Goal: Task Accomplishment & Management: Manage account settings

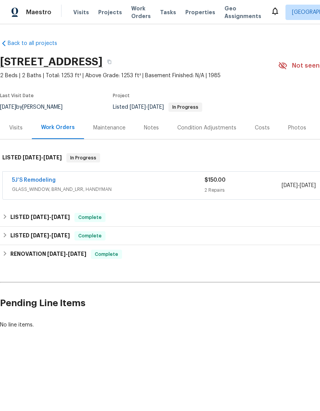
click at [33, 181] on link "5J’S Remodeling" at bounding box center [34, 179] width 44 height 5
click at [6, 217] on icon at bounding box center [4, 216] width 5 height 5
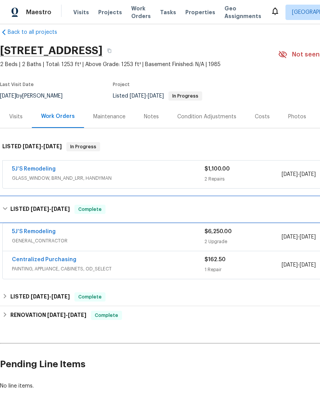
scroll to position [11, 0]
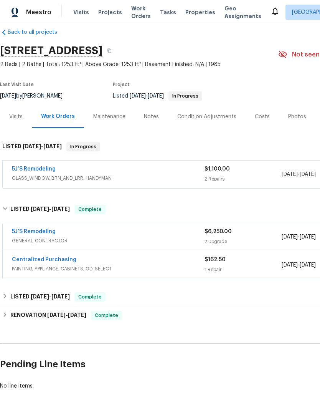
click at [42, 232] on link "5J’S Remodeling" at bounding box center [34, 231] width 44 height 5
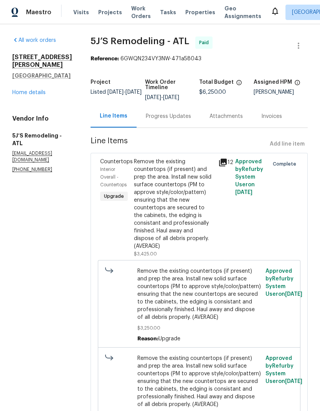
click at [28, 94] on link "Home details" at bounding box center [28, 92] width 33 height 5
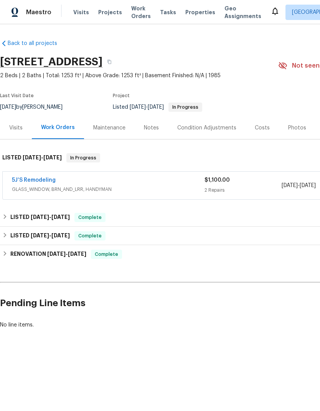
click at [40, 182] on link "5J’S Remodeling" at bounding box center [34, 179] width 44 height 5
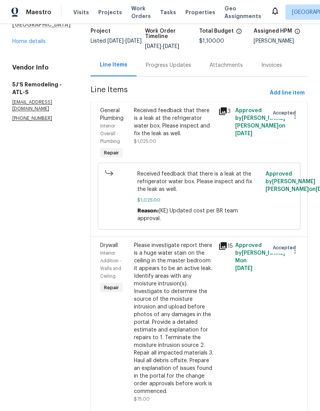
scroll to position [31, 0]
click at [173, 107] on div "Received feedback that there is a leak at the refrigerator water box. Please in…" at bounding box center [174, 122] width 80 height 31
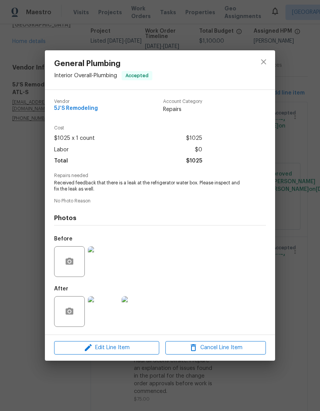
click at [108, 318] on img at bounding box center [103, 311] width 31 height 31
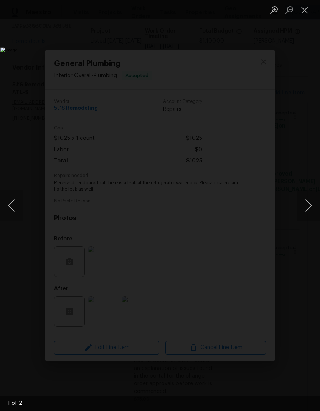
click at [308, 206] on button "Next image" at bounding box center [308, 205] width 23 height 31
click at [308, 205] on button "Next image" at bounding box center [308, 205] width 23 height 31
click at [304, 12] on button "Close lightbox" at bounding box center [304, 9] width 15 height 13
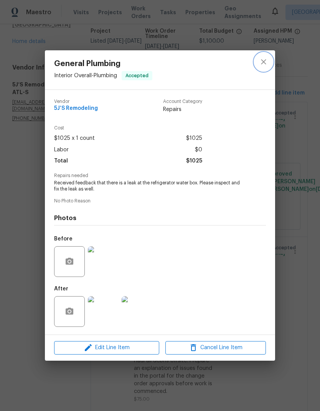
click at [263, 65] on icon "close" at bounding box center [263, 61] width 9 height 9
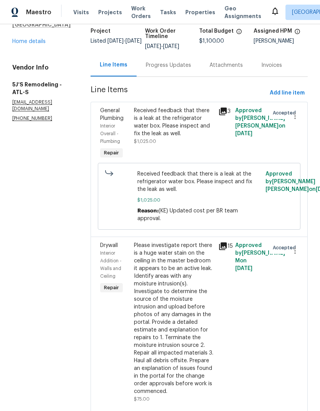
click at [173, 285] on div "Please investigate report there is a huge water stain on the ceiling in the mas…" at bounding box center [174, 319] width 80 height 154
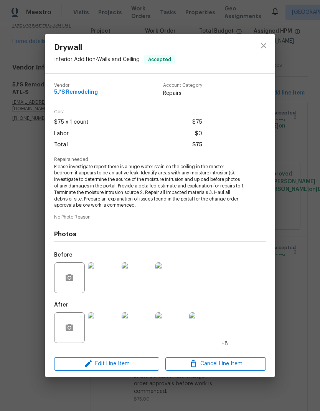
click at [109, 332] on img at bounding box center [103, 327] width 31 height 31
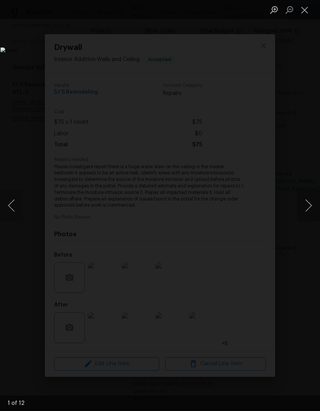
click at [307, 208] on button "Next image" at bounding box center [308, 205] width 23 height 31
click at [308, 207] on button "Next image" at bounding box center [308, 205] width 23 height 31
click at [306, 208] on button "Next image" at bounding box center [308, 205] width 23 height 31
click at [307, 209] on button "Next image" at bounding box center [308, 205] width 23 height 31
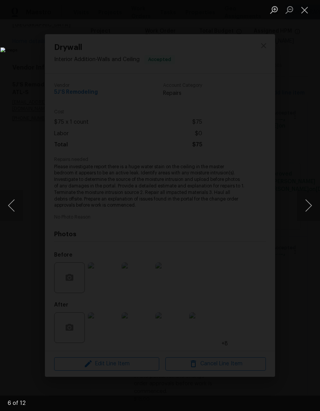
click at [308, 208] on button "Next image" at bounding box center [308, 205] width 23 height 31
click at [307, 208] on button "Next image" at bounding box center [308, 205] width 23 height 31
click at [306, 13] on button "Close lightbox" at bounding box center [304, 9] width 15 height 13
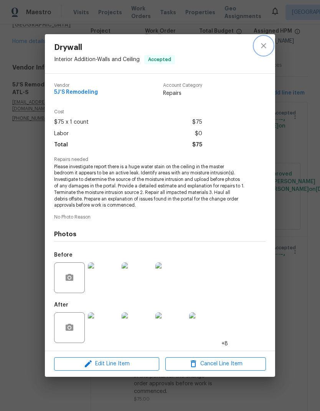
click at [264, 46] on icon "close" at bounding box center [263, 45] width 5 height 5
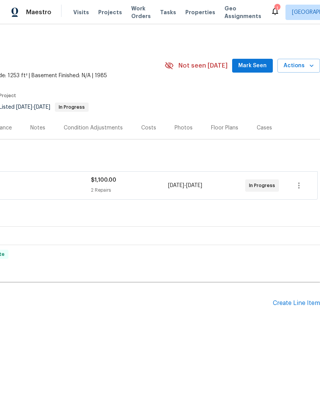
scroll to position [0, 114]
click at [300, 303] on div "Create Line Item" at bounding box center [296, 302] width 47 height 7
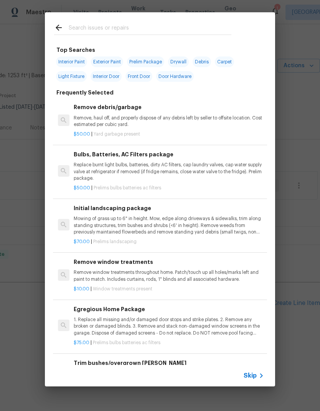
click at [125, 29] on input "text" at bounding box center [150, 29] width 163 height 12
type input "Lock"
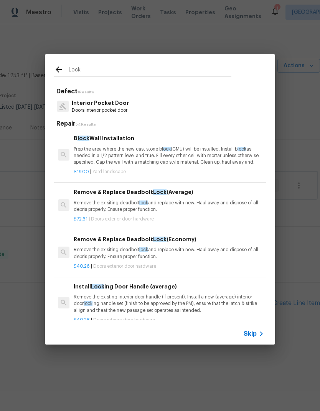
scroll to position [0, 0]
click at [114, 203] on p "Remove the exisiting deadbolt lock and replace with new. Haul away and dispose …" at bounding box center [169, 206] width 190 height 13
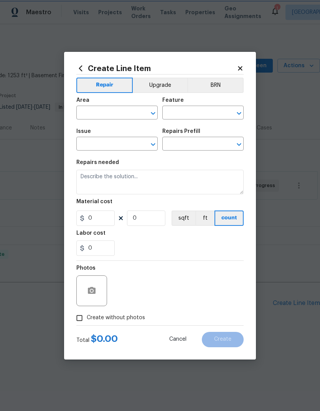
type input "Interior Door"
type input "Exterior Door Hardware"
type textarea "Remove the exisiting deadbolt lock and replace with new. Haul away and dispose …"
type input "1"
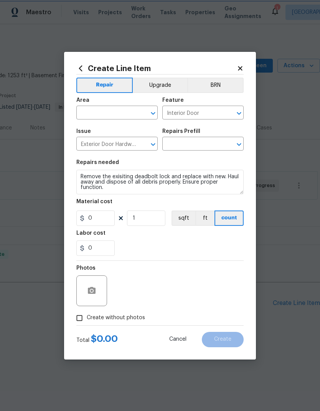
type input "Remove & Replace Deadbolt Lock (Average) $72.61"
type input "72.61"
click at [121, 114] on input "text" at bounding box center [106, 114] width 60 height 12
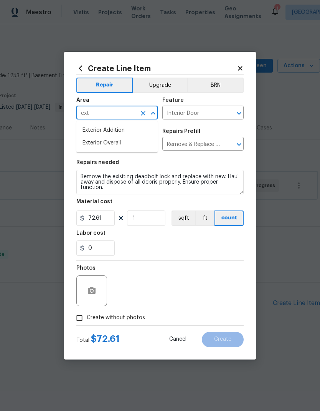
click at [114, 146] on li "Exterior Overall" at bounding box center [116, 143] width 81 height 13
type input "Exterior Overall"
click at [215, 113] on input "Interior Door" at bounding box center [192, 114] width 60 height 12
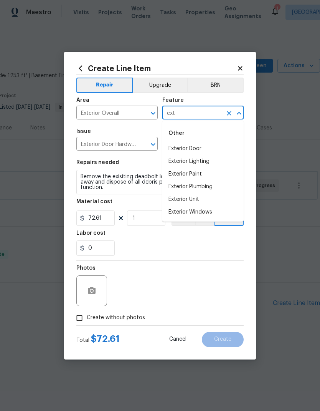
click at [195, 152] on li "Exterior Door" at bounding box center [202, 148] width 81 height 13
type input "Exterior Door"
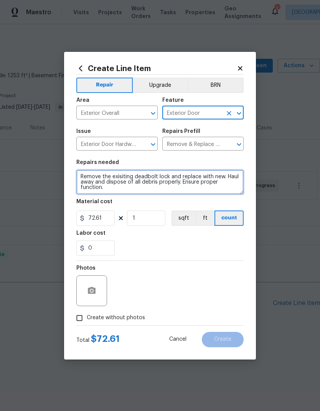
click at [82, 177] on textarea "Remove the exisiting deadbolt lock and replace with new. Haul away and dispose …" at bounding box center [159, 182] width 167 height 25
click at [83, 180] on textarea "Remove the exisiting deadbolt lock and replace with new. Haul away and dispose …" at bounding box center [159, 182] width 167 height 25
click at [108, 189] on textarea "Remove the exisiting deadbolt lock and replace with new. Haul away and dispose …" at bounding box center [159, 182] width 167 height 25
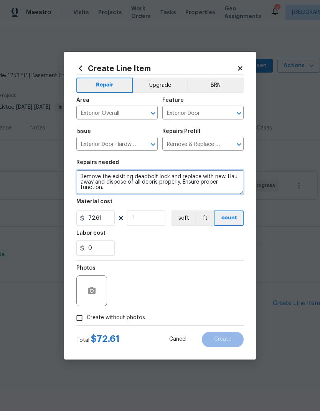
click at [83, 175] on textarea "Remove the exisiting deadbolt lock and replace with new. Haul away and dispose …" at bounding box center [159, 182] width 167 height 25
click at [95, 176] on textarea "1. Ricky the Yale lock on the property if possible. 2. Change out the deadbolt …" at bounding box center [159, 182] width 167 height 25
type textarea "1. Rekey the Yale lock on the property if possible. 2. Change out the deadbolt …"
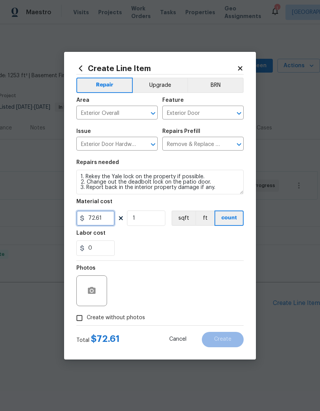
click at [106, 222] on input "72.61" at bounding box center [95, 217] width 38 height 15
click at [93, 295] on icon "button" at bounding box center [91, 290] width 9 height 9
type input "75"
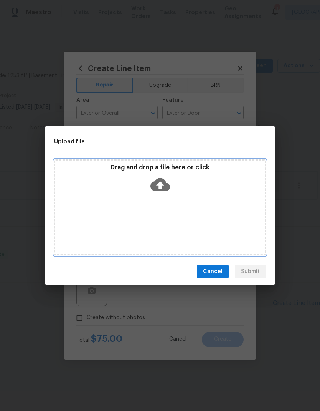
click at [166, 188] on icon at bounding box center [161, 184] width 20 height 13
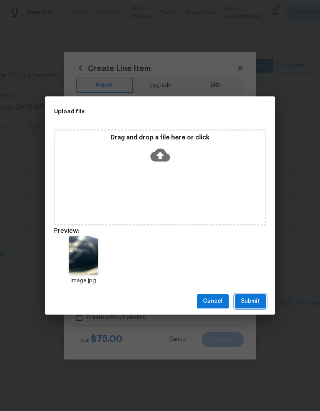
click at [253, 308] on button "Submit" at bounding box center [250, 301] width 31 height 14
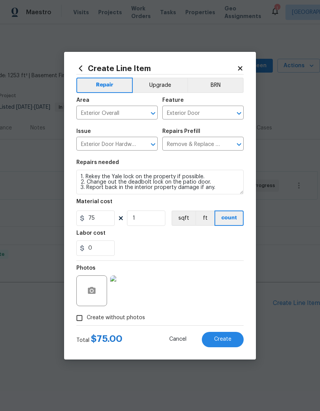
click at [225, 341] on span "Create" at bounding box center [222, 339] width 17 height 6
type input "0"
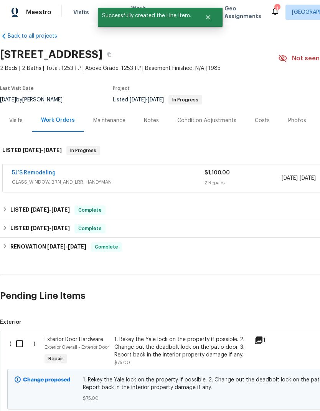
scroll to position [7, 0]
click at [18, 346] on input "checkbox" at bounding box center [23, 344] width 22 height 16
checkbox input "true"
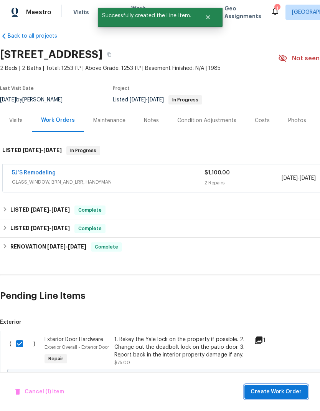
click at [276, 394] on span "Create Work Order" at bounding box center [276, 392] width 51 height 10
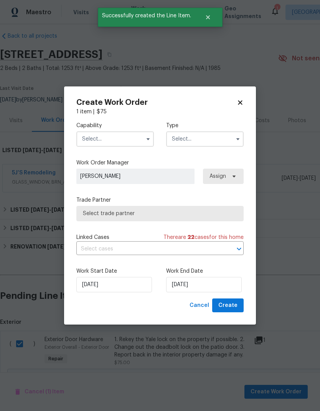
click at [133, 142] on input "text" at bounding box center [115, 138] width 78 height 15
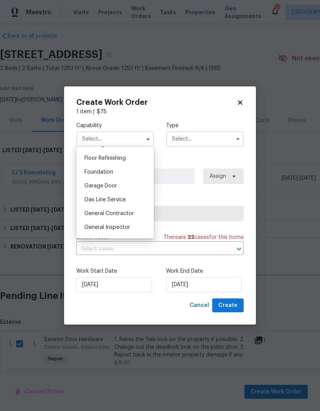
scroll to position [321, 0]
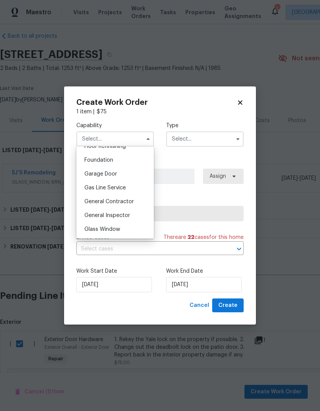
click at [133, 205] on div "General Contractor" at bounding box center [115, 202] width 74 height 14
type input "General Contractor"
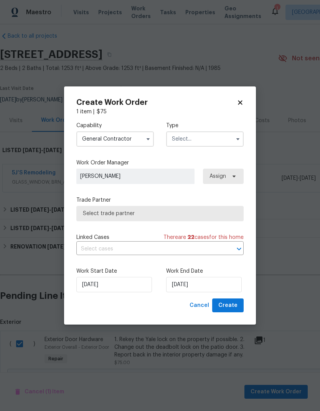
click at [220, 141] on input "text" at bounding box center [205, 138] width 78 height 15
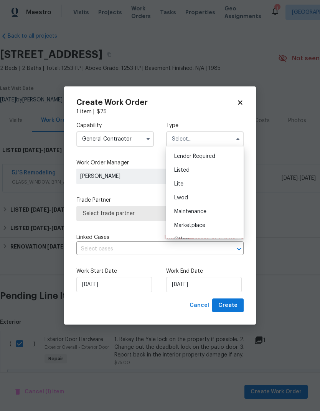
scroll to position [63, 0]
click at [197, 175] on div "Listed" at bounding box center [205, 175] width 74 height 14
type input "Listed"
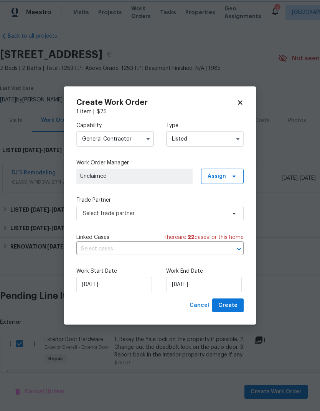
scroll to position [0, 0]
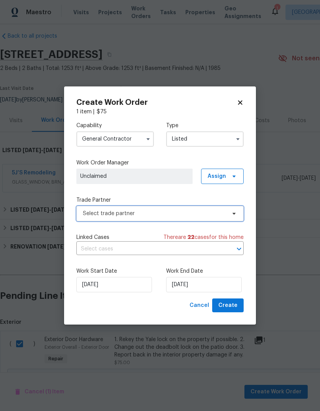
click at [156, 217] on span "Select trade partner" at bounding box center [159, 213] width 167 height 15
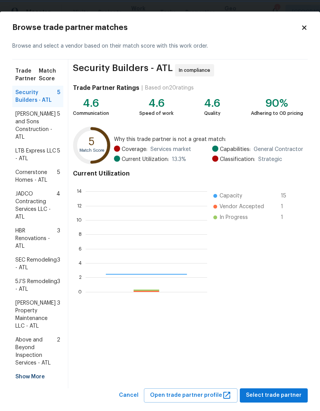
scroll to position [108, 122]
click at [33, 313] on span "Glen Property Maintenance LLC - ATL" at bounding box center [36, 314] width 42 height 31
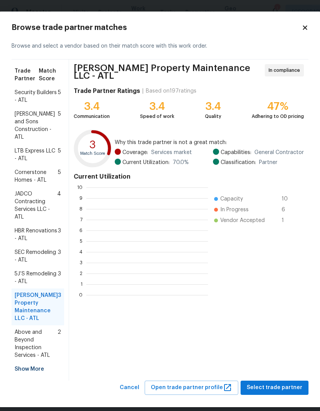
scroll to position [1, 1]
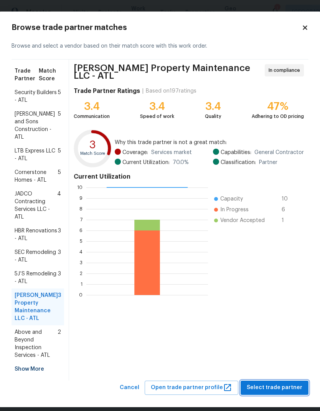
click at [273, 390] on span "Select trade partner" at bounding box center [275, 388] width 56 height 10
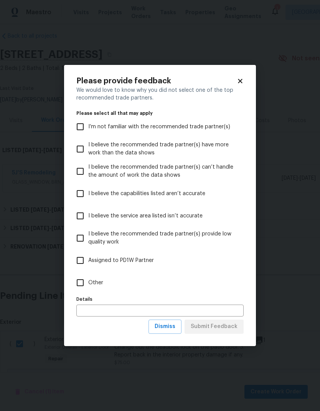
click at [81, 288] on input "Other" at bounding box center [80, 283] width 16 height 16
checkbox input "true"
click at [214, 324] on span "Submit Feedback" at bounding box center [214, 327] width 47 height 10
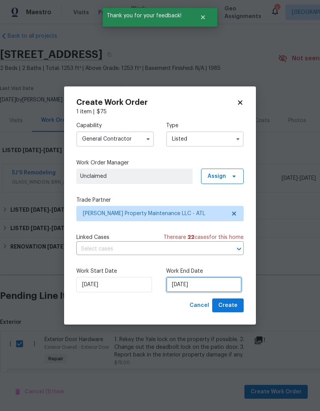
click at [212, 283] on input "8/21/2025" at bounding box center [204, 284] width 76 height 15
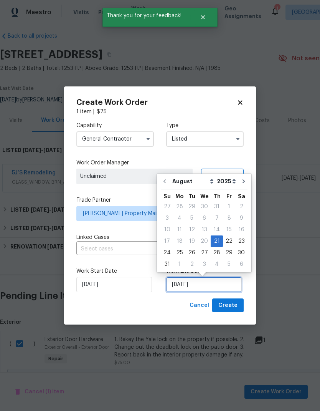
scroll to position [3, 0]
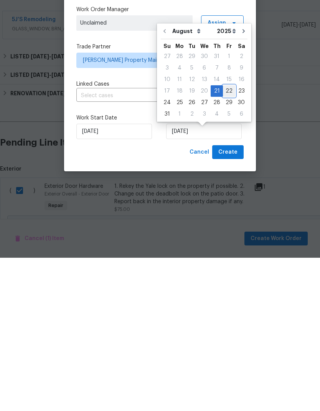
click at [229, 239] on div "22" at bounding box center [229, 244] width 12 height 11
type input "8/22/2025"
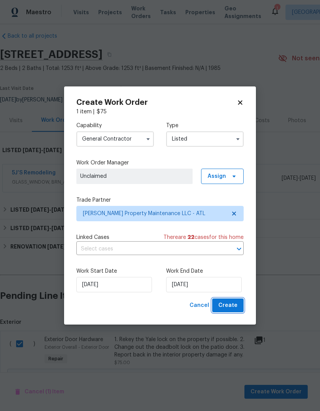
click at [233, 309] on span "Create" at bounding box center [227, 306] width 19 height 10
checkbox input "false"
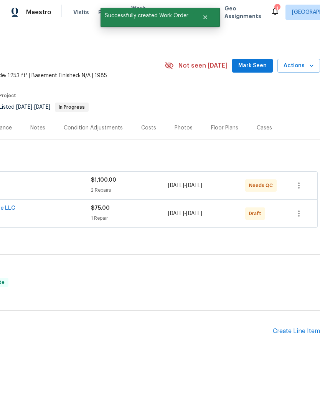
scroll to position [0, 114]
click at [302, 213] on icon "button" at bounding box center [298, 213] width 9 height 9
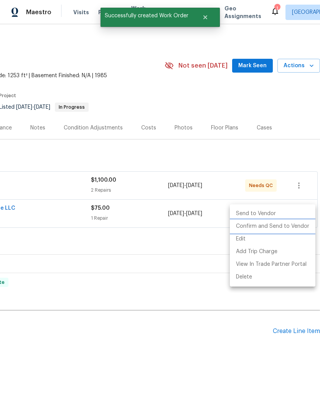
click at [287, 229] on li "Confirm and Send to Vendor" at bounding box center [273, 226] width 86 height 13
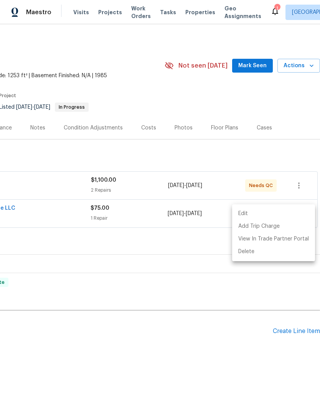
click at [189, 351] on div at bounding box center [160, 205] width 320 height 411
